Goal: Task Accomplishment & Management: Use online tool/utility

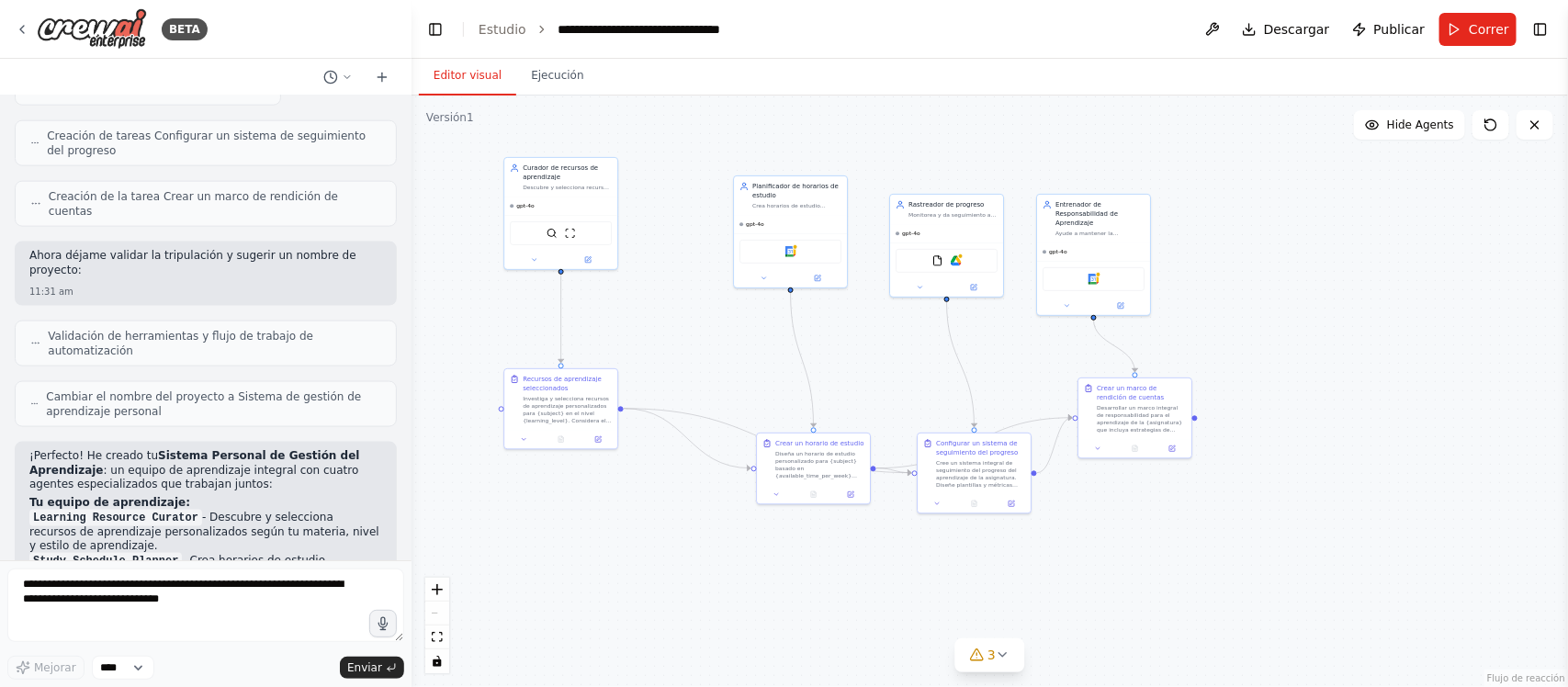
scroll to position [1055, 0]
click at [1398, 30] on font "Publicar" at bounding box center [1400, 30] width 51 height 15
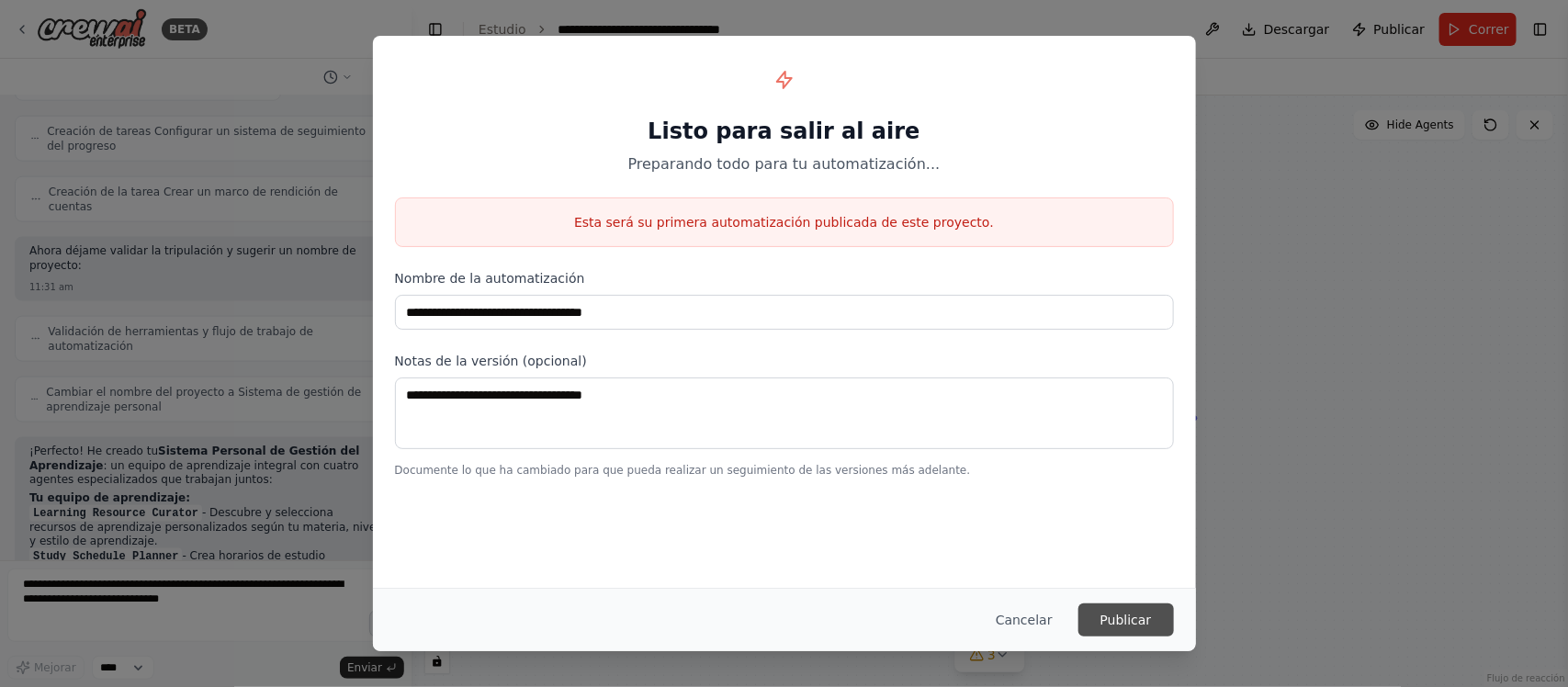
click at [1146, 622] on font "Publicar" at bounding box center [1126, 620] width 51 height 15
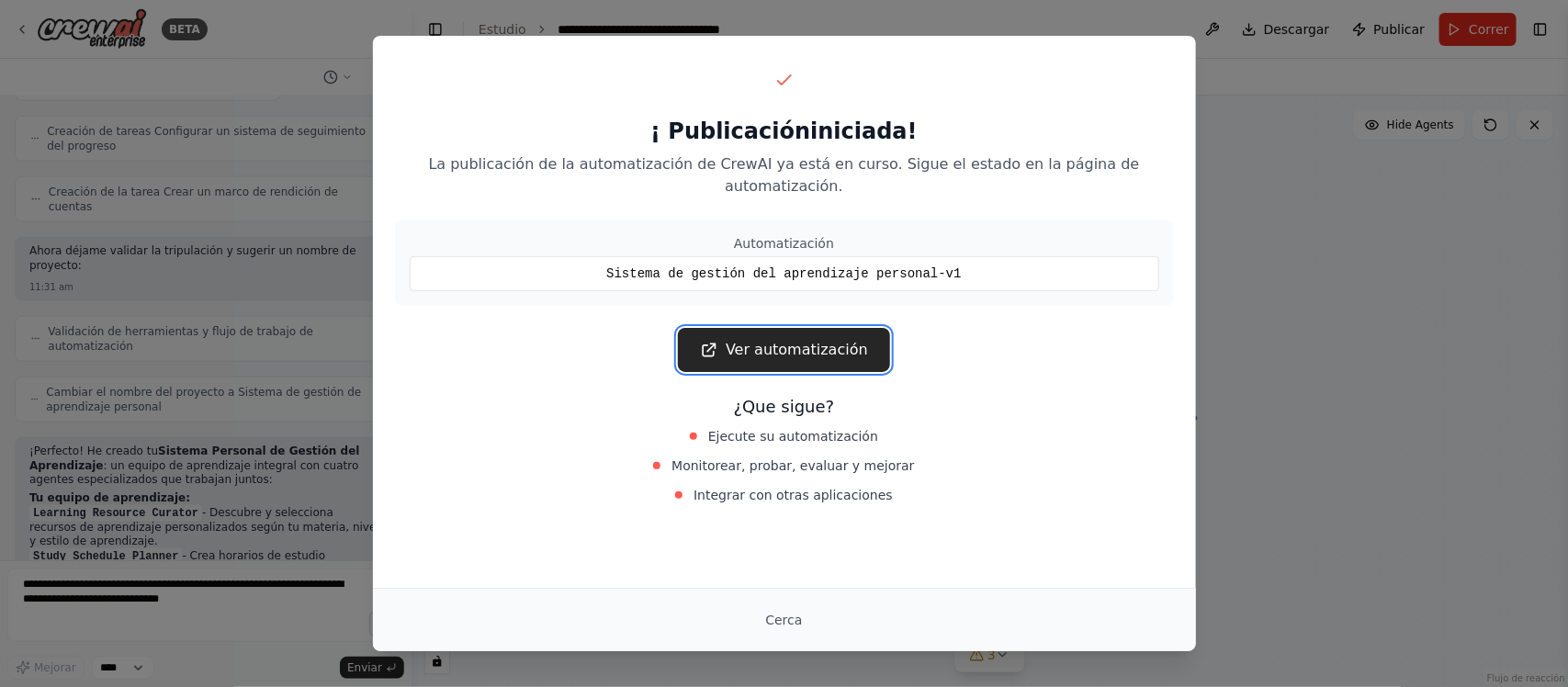
click at [769, 341] on font "Ver automatización" at bounding box center [797, 350] width 142 height 18
click at [781, 621] on font "Cerca" at bounding box center [784, 620] width 37 height 15
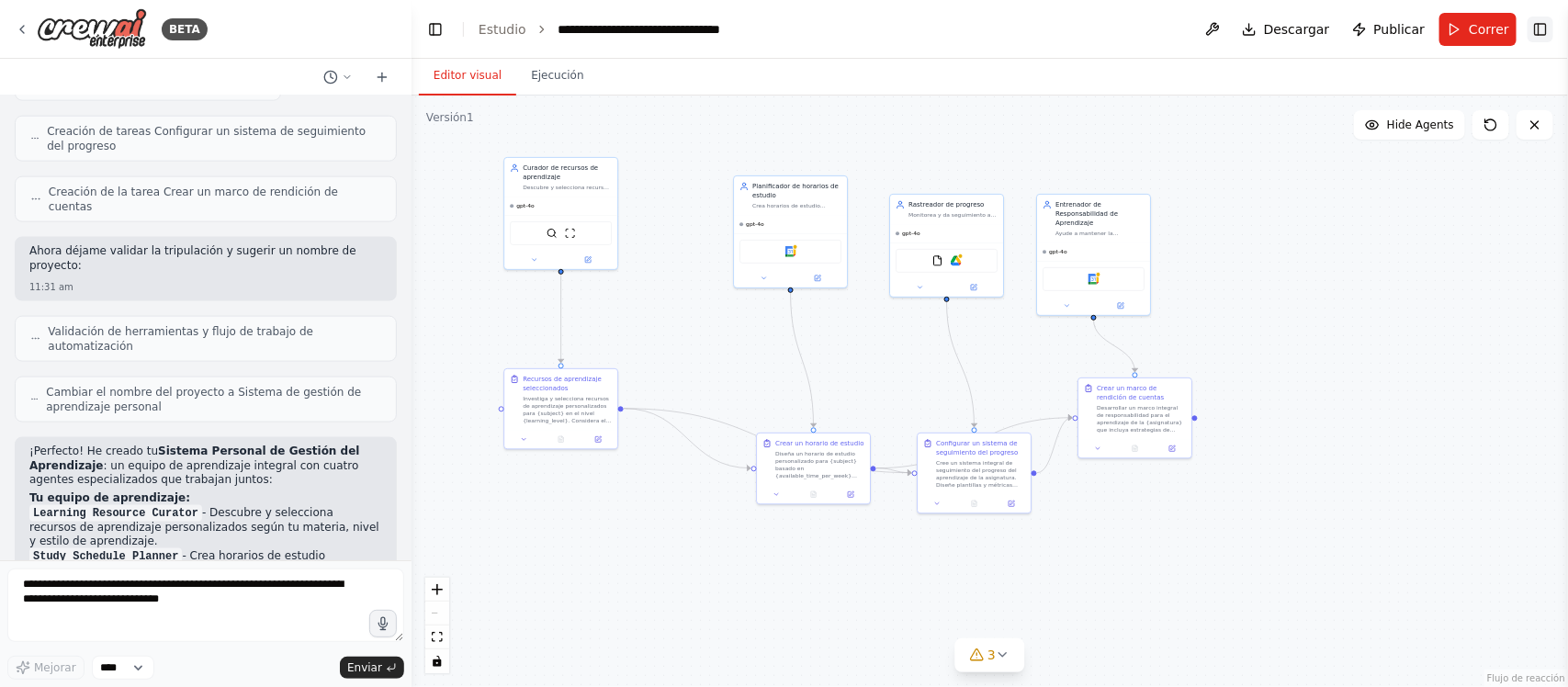
click at [1542, 26] on button "Activar o desactivar la barra lateral derecha" at bounding box center [1541, 30] width 26 height 26
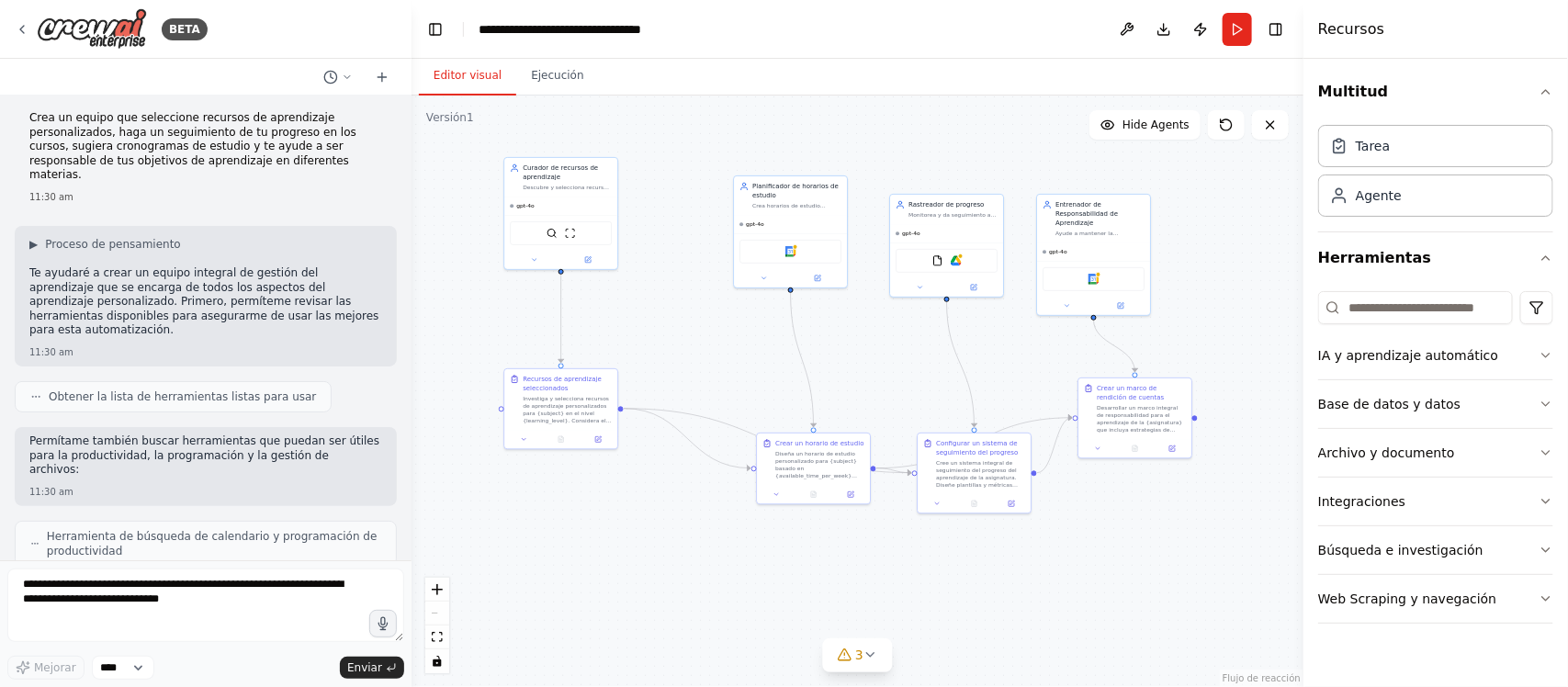
scroll to position [0, 0]
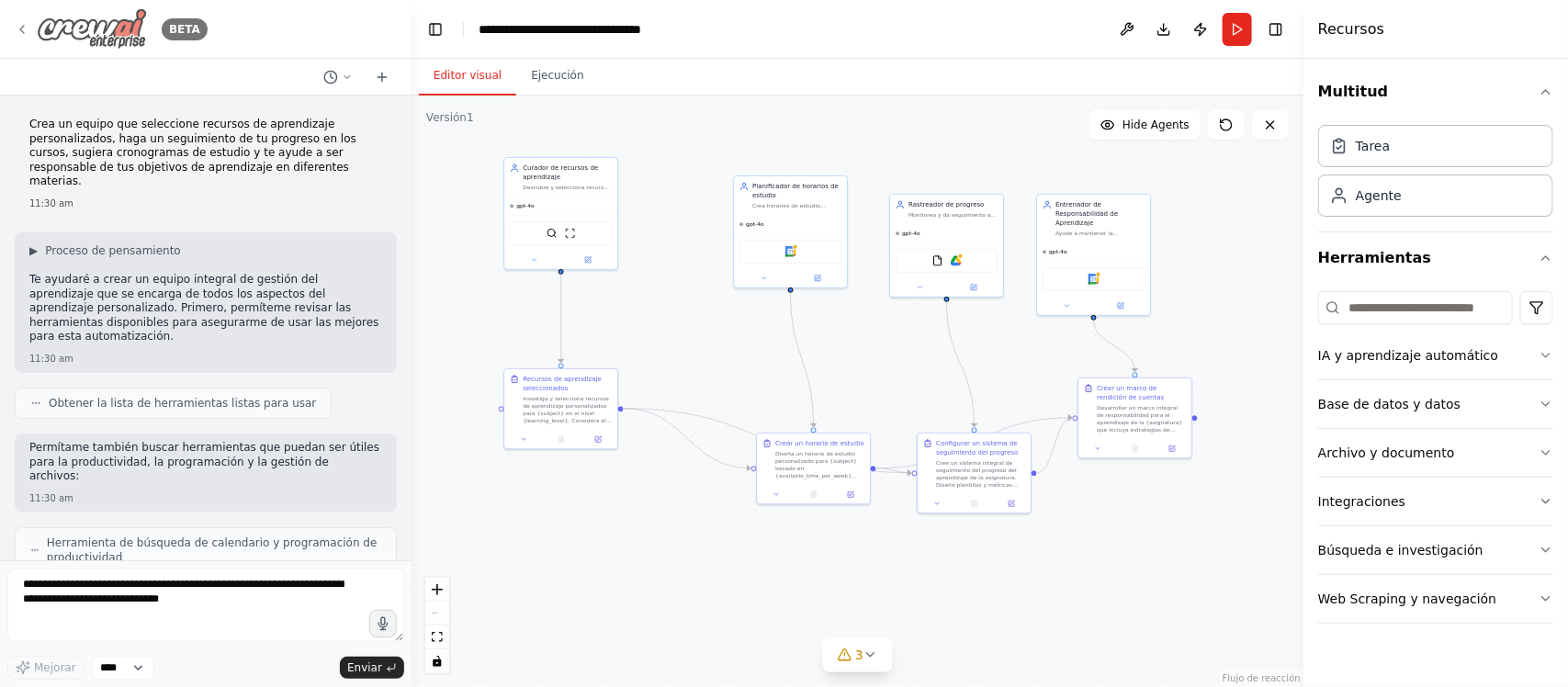
click at [20, 29] on icon at bounding box center [22, 30] width 4 height 7
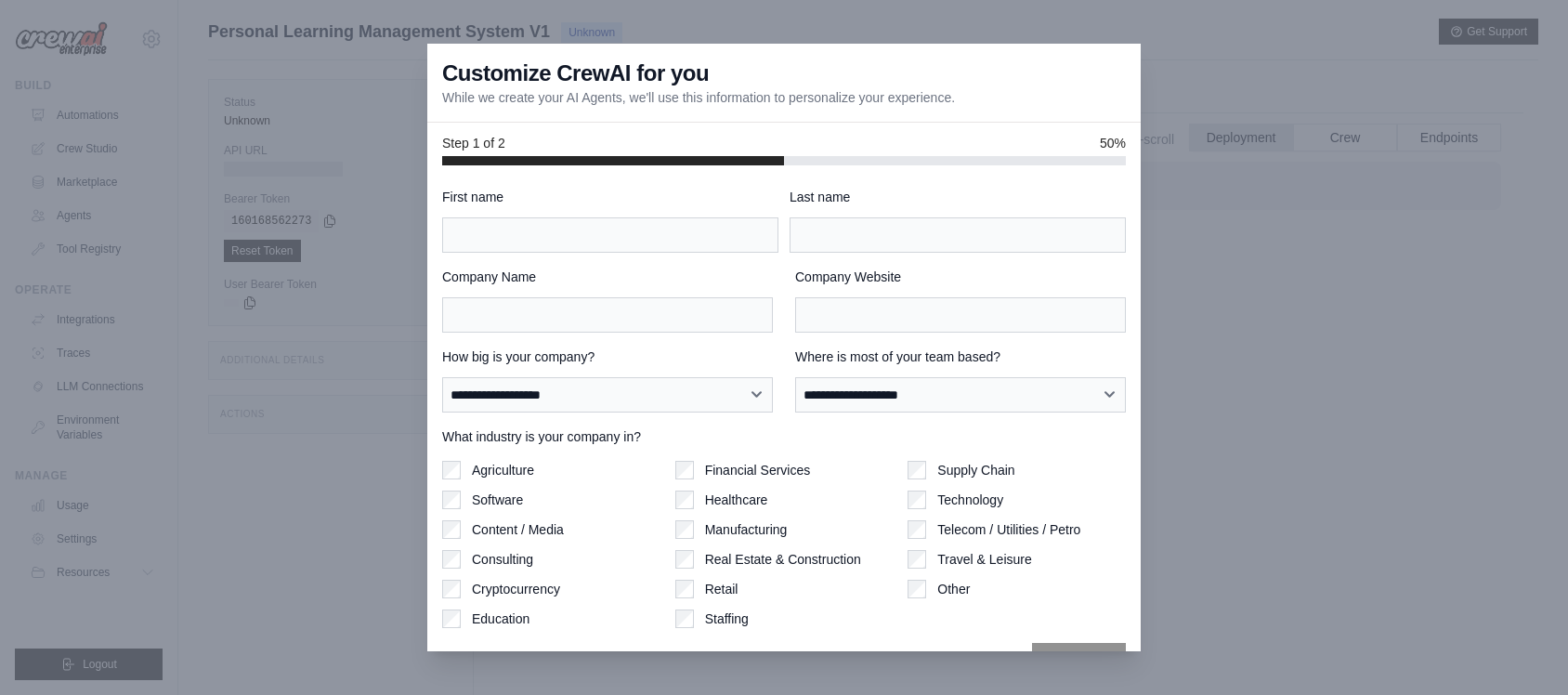
click at [1220, 256] on div at bounding box center [784, 347] width 1568 height 695
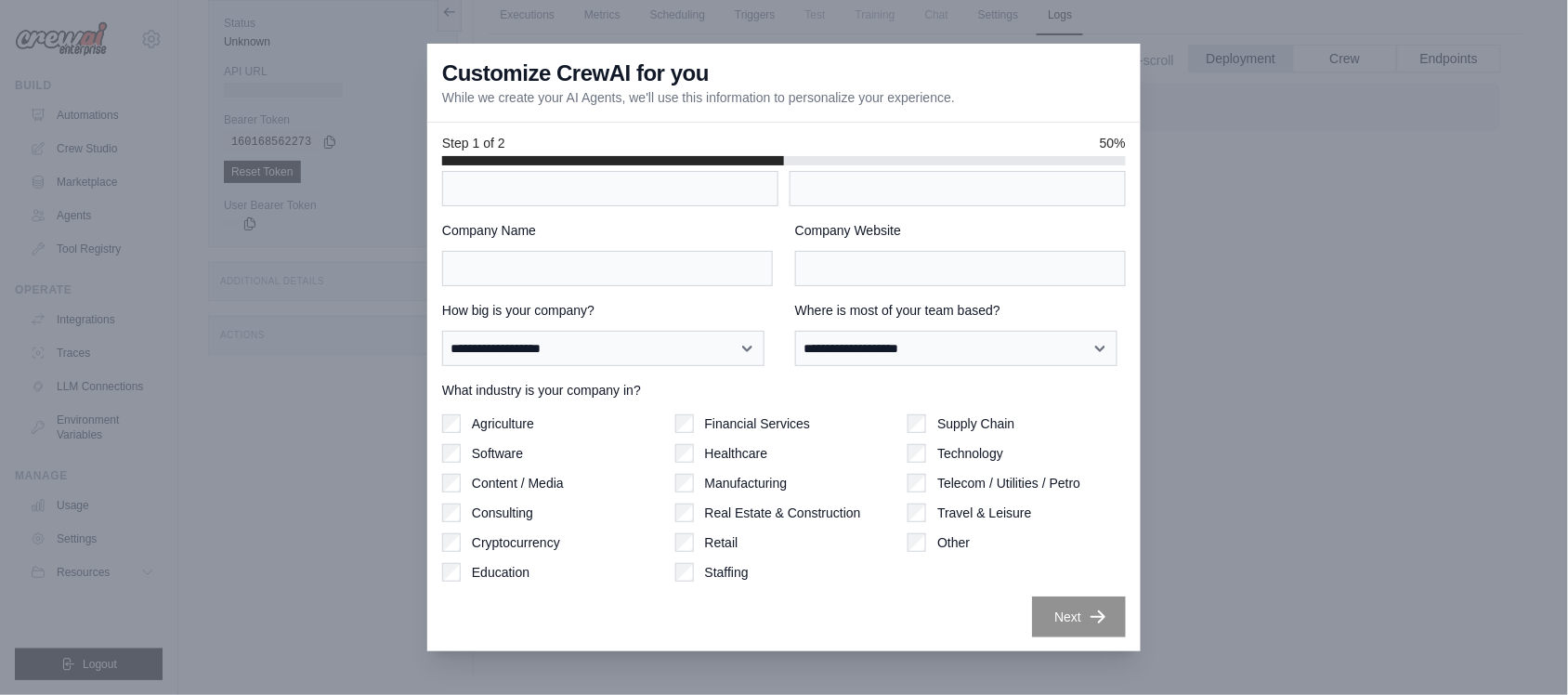
click at [1271, 167] on div at bounding box center [784, 347] width 1568 height 695
click at [369, 211] on div at bounding box center [784, 347] width 1568 height 695
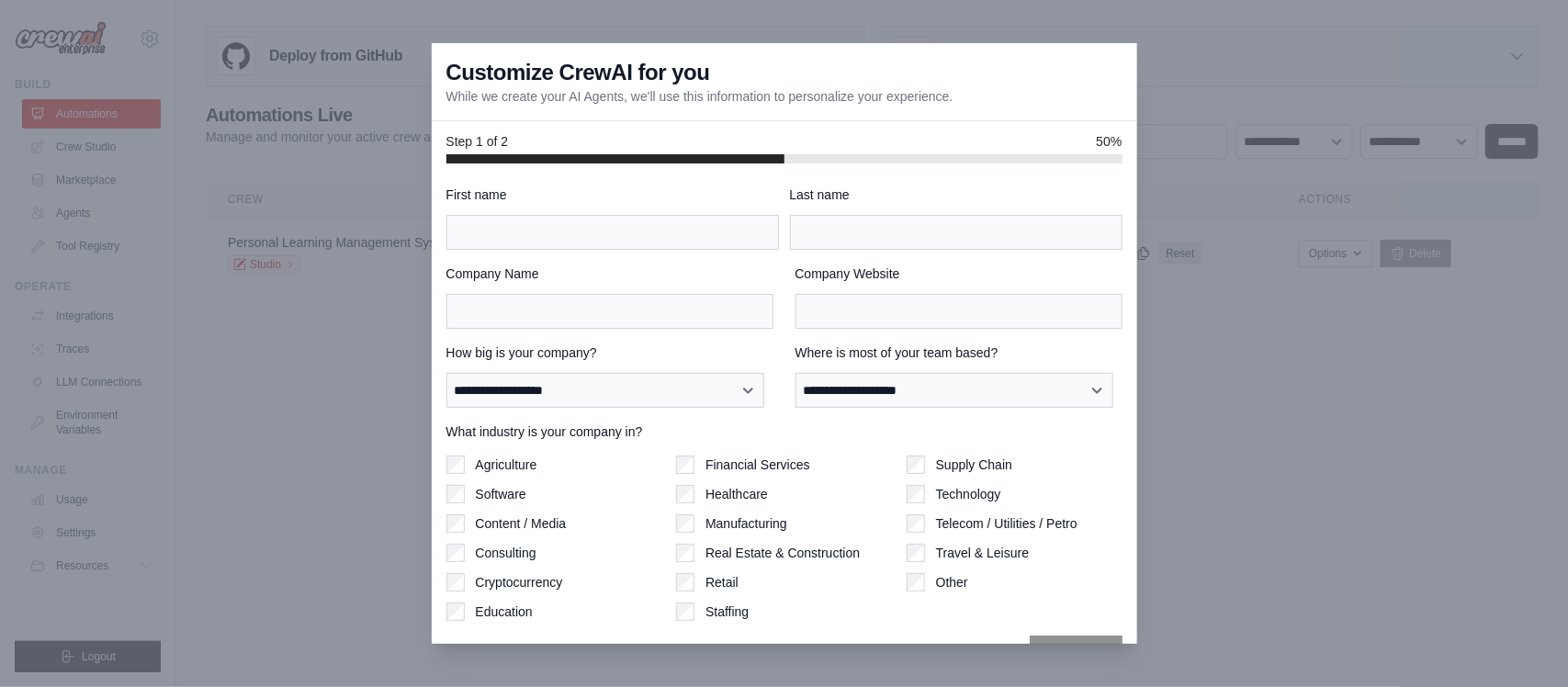
scroll to position [46, 0]
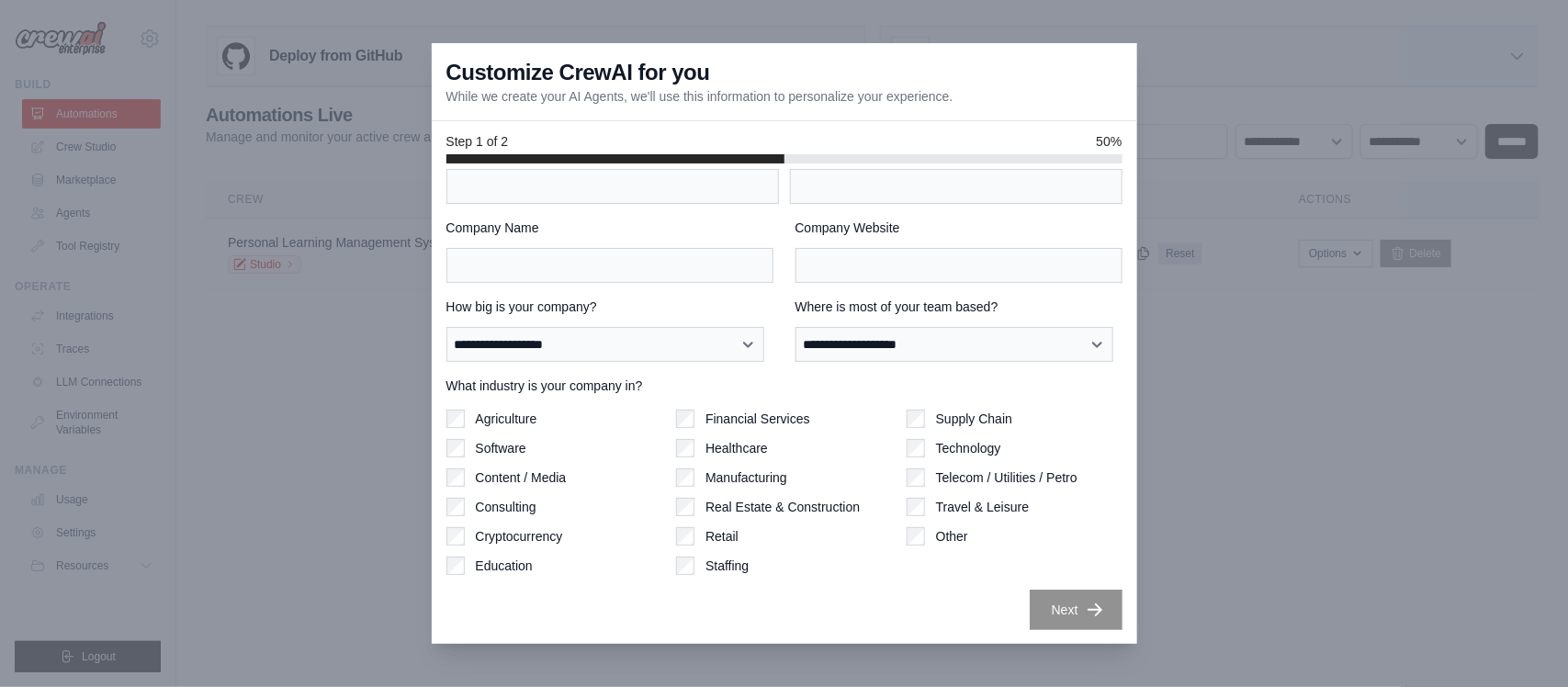
click at [175, 269] on div at bounding box center [784, 343] width 1568 height 687
click at [1225, 71] on div at bounding box center [784, 343] width 1568 height 687
drag, startPoint x: 1201, startPoint y: 83, endPoint x: 852, endPoint y: 138, distance: 353.3
click at [1197, 83] on div at bounding box center [784, 343] width 1568 height 687
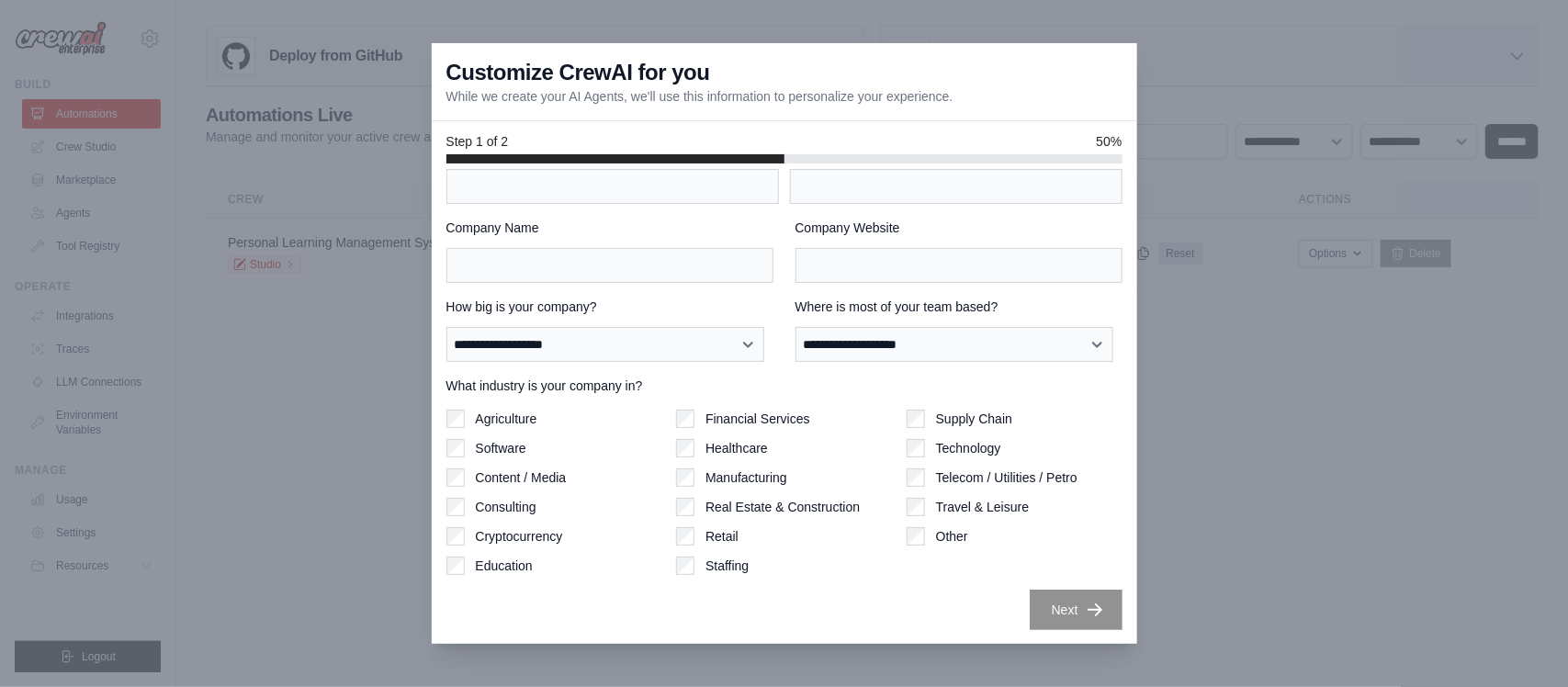
click at [810, 158] on div at bounding box center [784, 159] width 676 height 9
click at [504, 178] on input "First name" at bounding box center [613, 187] width 333 height 35
click at [351, 258] on div at bounding box center [784, 343] width 1568 height 687
click at [383, 443] on div at bounding box center [784, 343] width 1568 height 687
drag, startPoint x: 1366, startPoint y: 249, endPoint x: 1230, endPoint y: 429, distance: 225.6
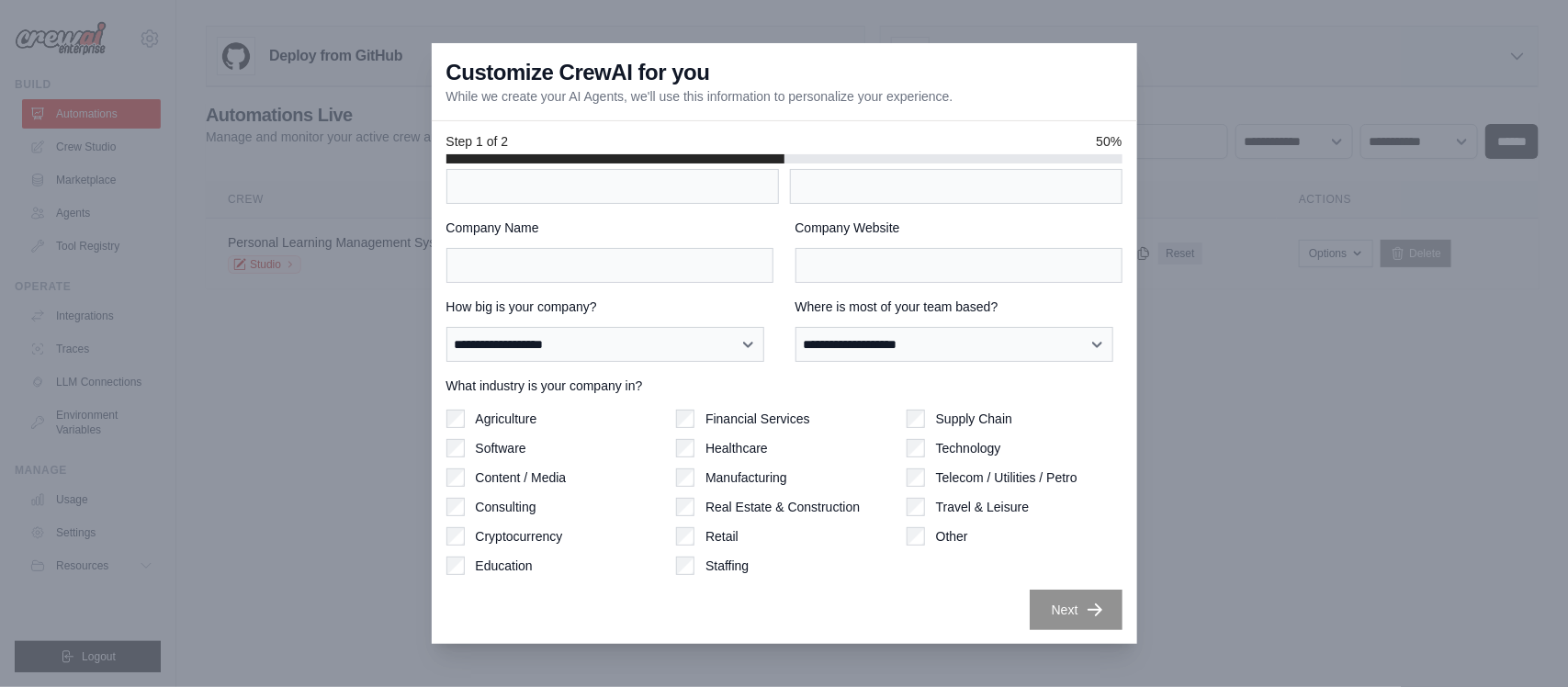
click at [1366, 255] on div at bounding box center [784, 343] width 1568 height 687
click at [1095, 65] on div "Customize CrewAI for you While we create your AI Agents, we'll use this informa…" at bounding box center [784, 82] width 705 height 78
